Goal: Transaction & Acquisition: Subscribe to service/newsletter

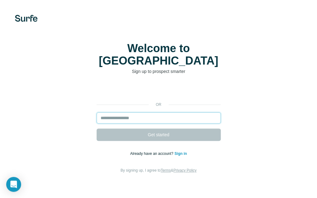
click at [155, 112] on input "email" at bounding box center [158, 117] width 124 height 11
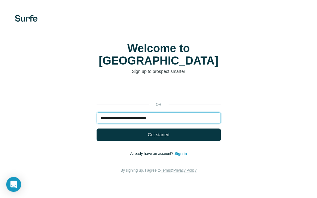
type input "**********"
click at [96, 128] on button "Get started" at bounding box center [158, 134] width 124 height 12
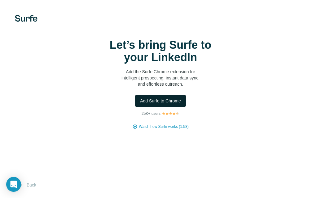
click at [170, 101] on span "Add Surfe to Chrome" at bounding box center [160, 101] width 41 height 6
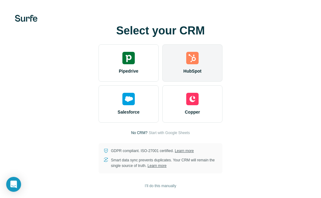
click at [192, 62] on img at bounding box center [192, 58] width 12 height 12
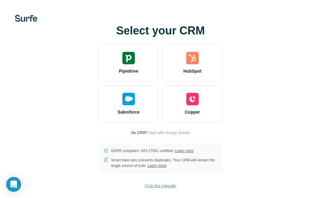
drag, startPoint x: 188, startPoint y: 170, endPoint x: 176, endPoint y: 186, distance: 21.0
click at [176, 173] on div "Select your CRM Pipedrive HubSpot Salesforce Copper No CRM? Start with Google S…" at bounding box center [160, 99] width 297 height 149
click at [166, 185] on span "I’ll do this manually" at bounding box center [160, 186] width 31 height 6
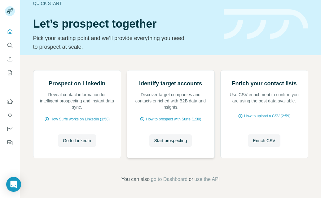
scroll to position [56, 0]
click at [87, 118] on span "How Surfe works on LinkedIn (1:58)" at bounding box center [80, 119] width 59 height 6
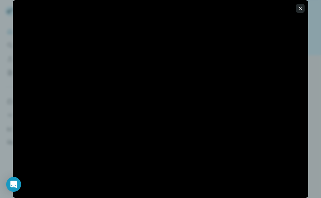
click at [300, 8] on icon "button" at bounding box center [300, 8] width 3 height 3
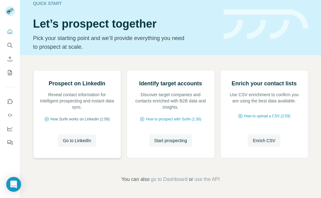
click at [44, 118] on icon at bounding box center [46, 119] width 5 height 5
